Goal: Task Accomplishment & Management: Manage account settings

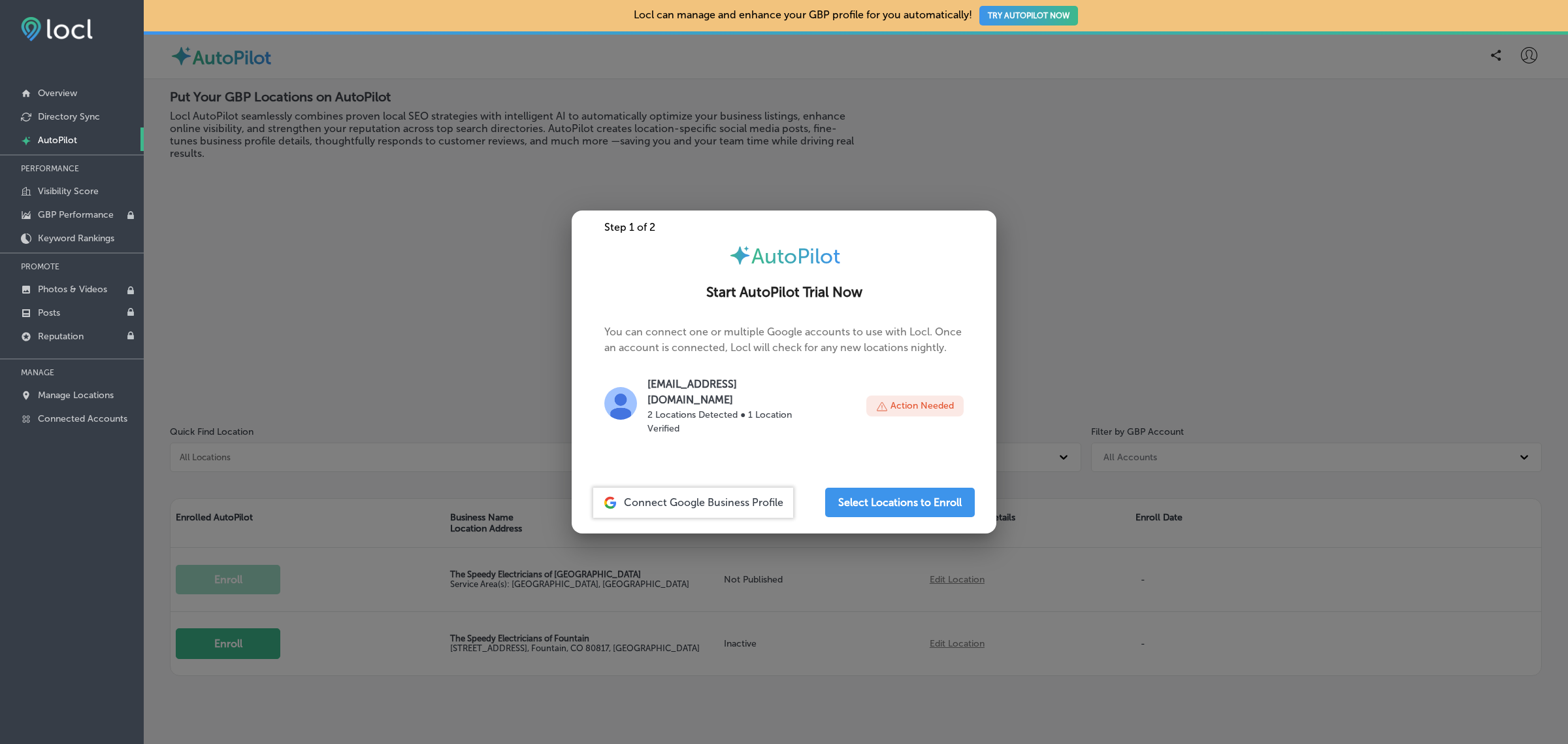
click at [353, 283] on div at bounding box center [784, 372] width 1568 height 744
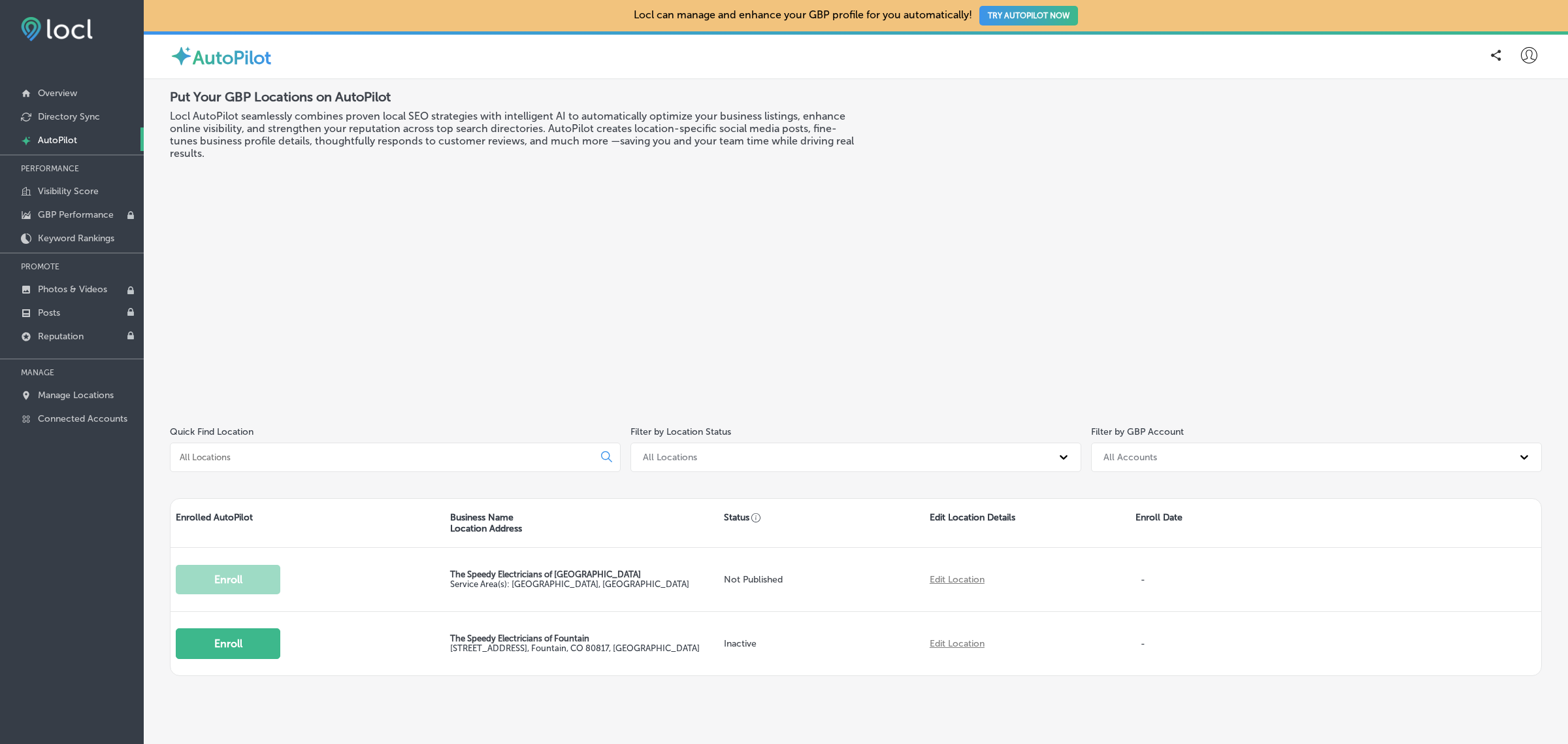
click at [1523, 52] on icon at bounding box center [1529, 55] width 16 height 16
click at [1518, 102] on p "My Account" at bounding box center [1510, 102] width 59 height 16
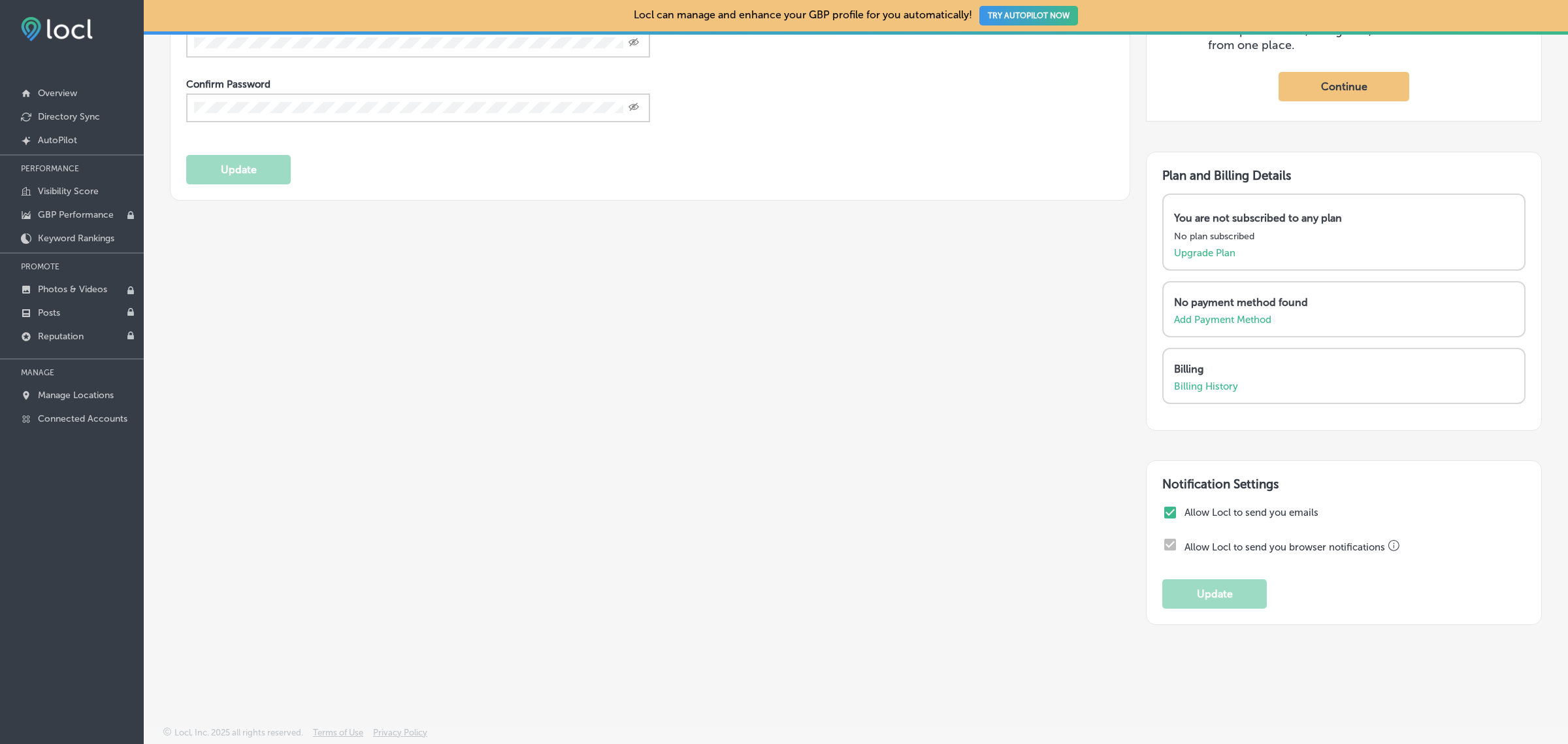
scroll to position [498, 0]
click at [1163, 513] on input "checkbox" at bounding box center [1170, 512] width 16 height 16
checkbox input "false"
click at [1195, 601] on button "Update" at bounding box center [1215, 594] width 105 height 30
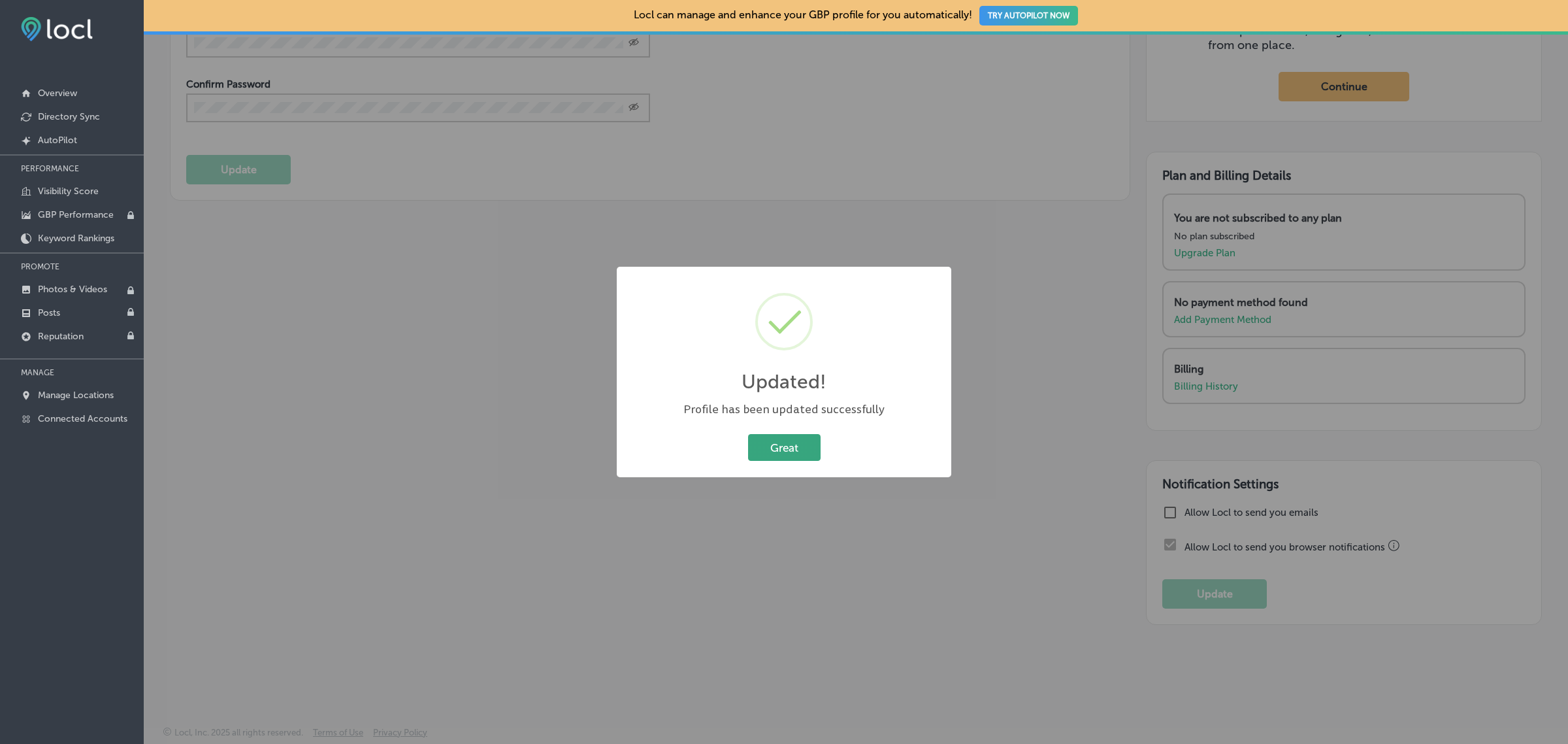
click at [771, 456] on button "Great" at bounding box center [785, 447] width 72 height 27
